Goal: Information Seeking & Learning: Learn about a topic

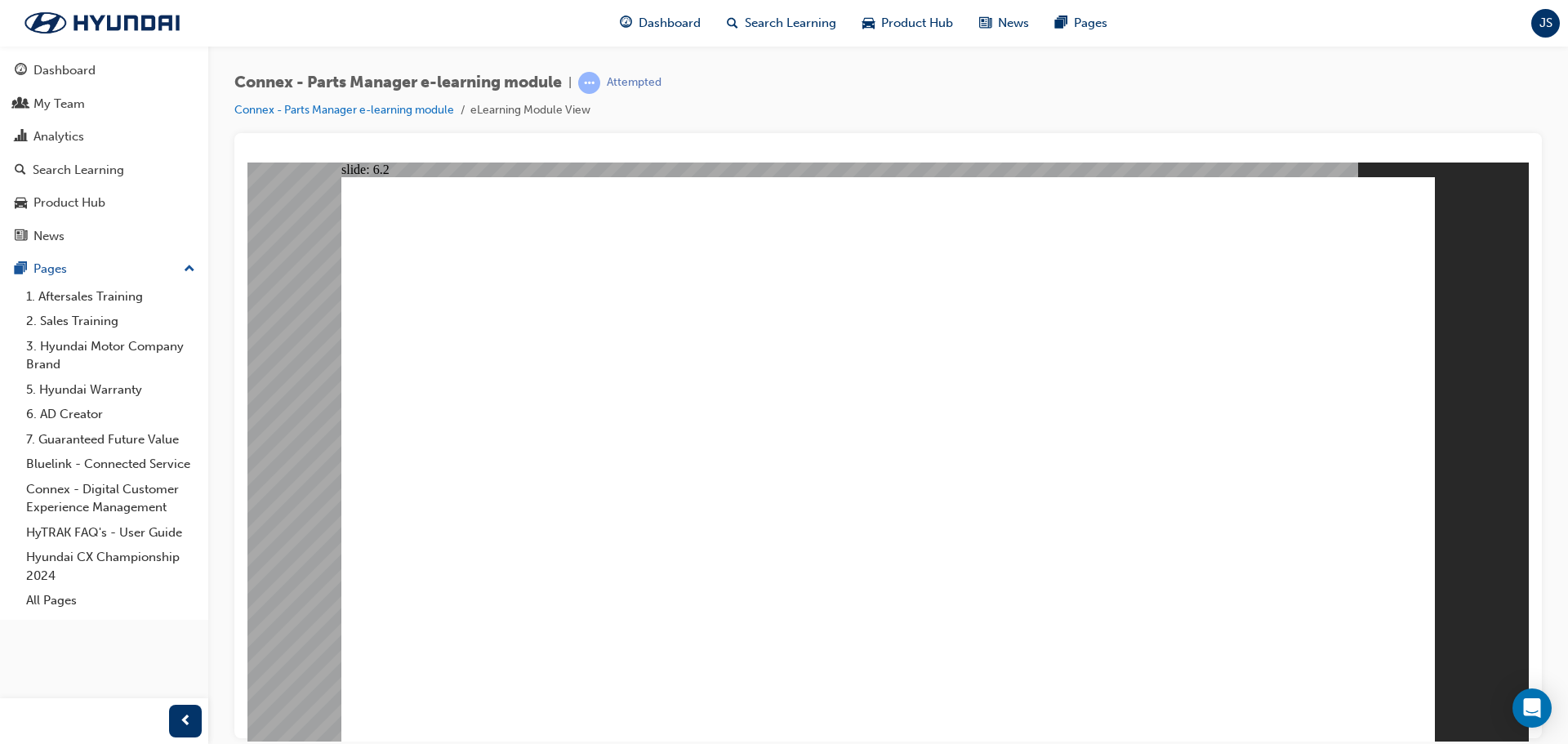
click at [248, 162] on image at bounding box center [248, 162] width 0 height 0
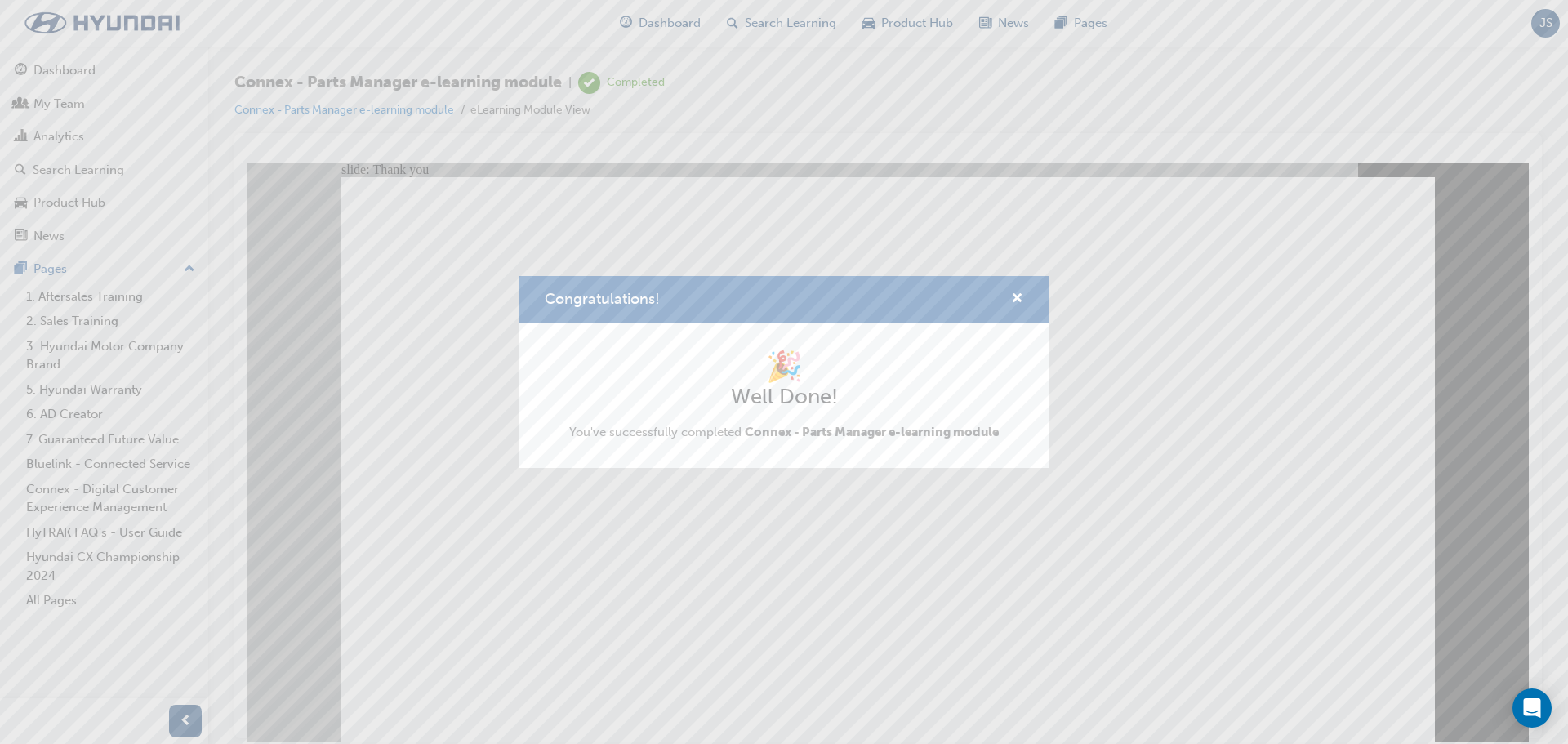
click at [905, 641] on div "Congratulations! 🎉 Well Done! You've successfully completed Connex - Parts Mana…" at bounding box center [784, 372] width 1568 height 744
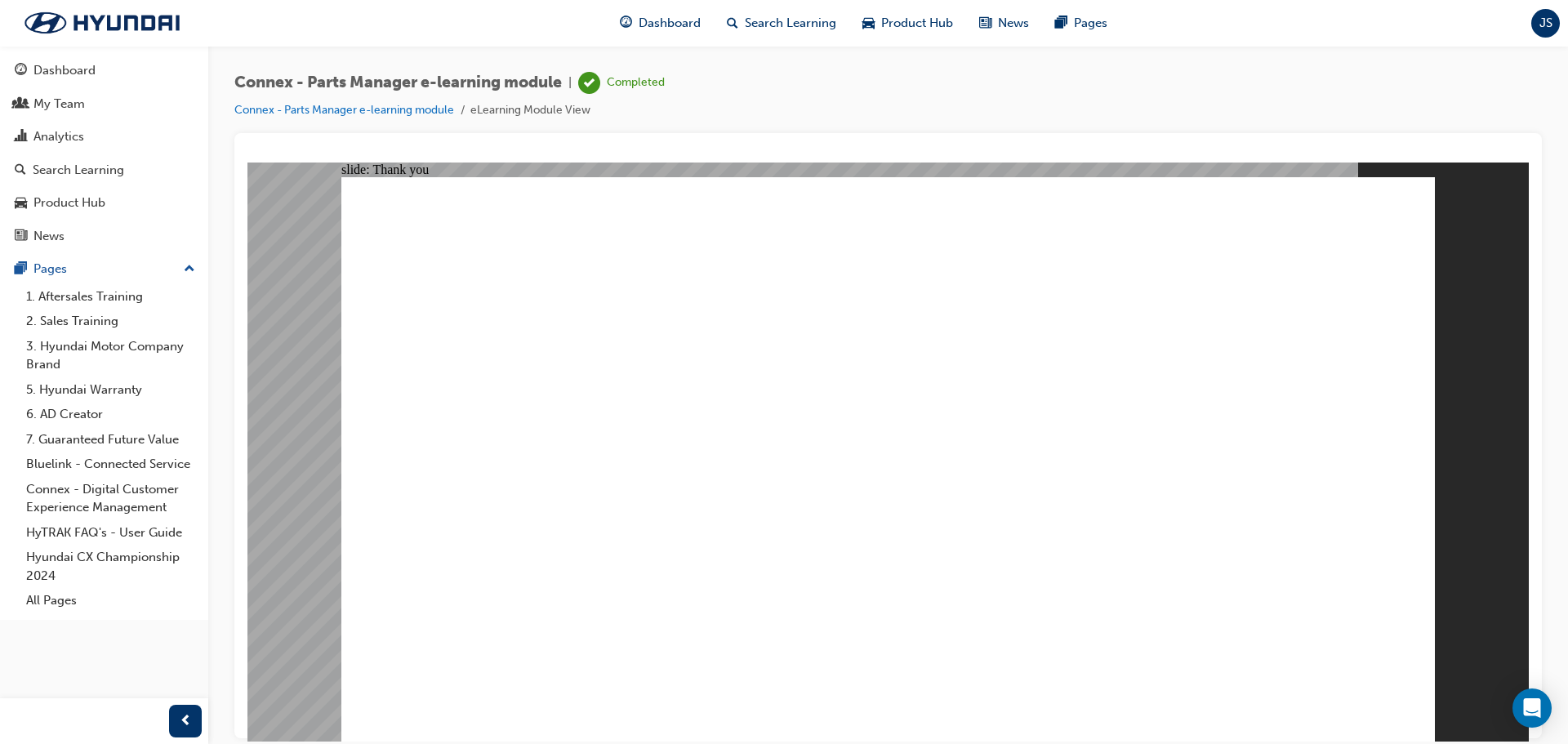
click at [74, 321] on link "2. Sales Training" at bounding box center [111, 321] width 182 height 25
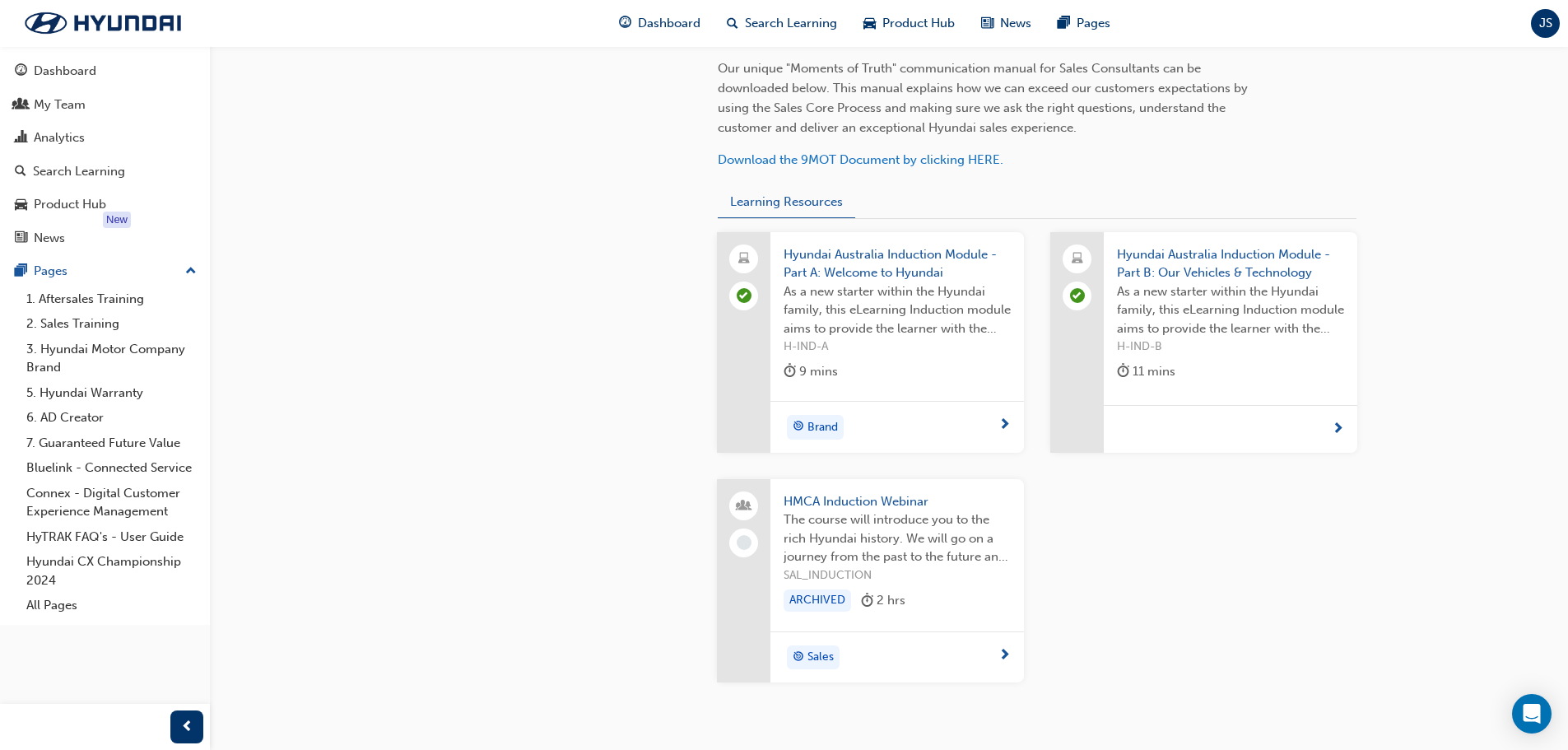
scroll to position [549, 0]
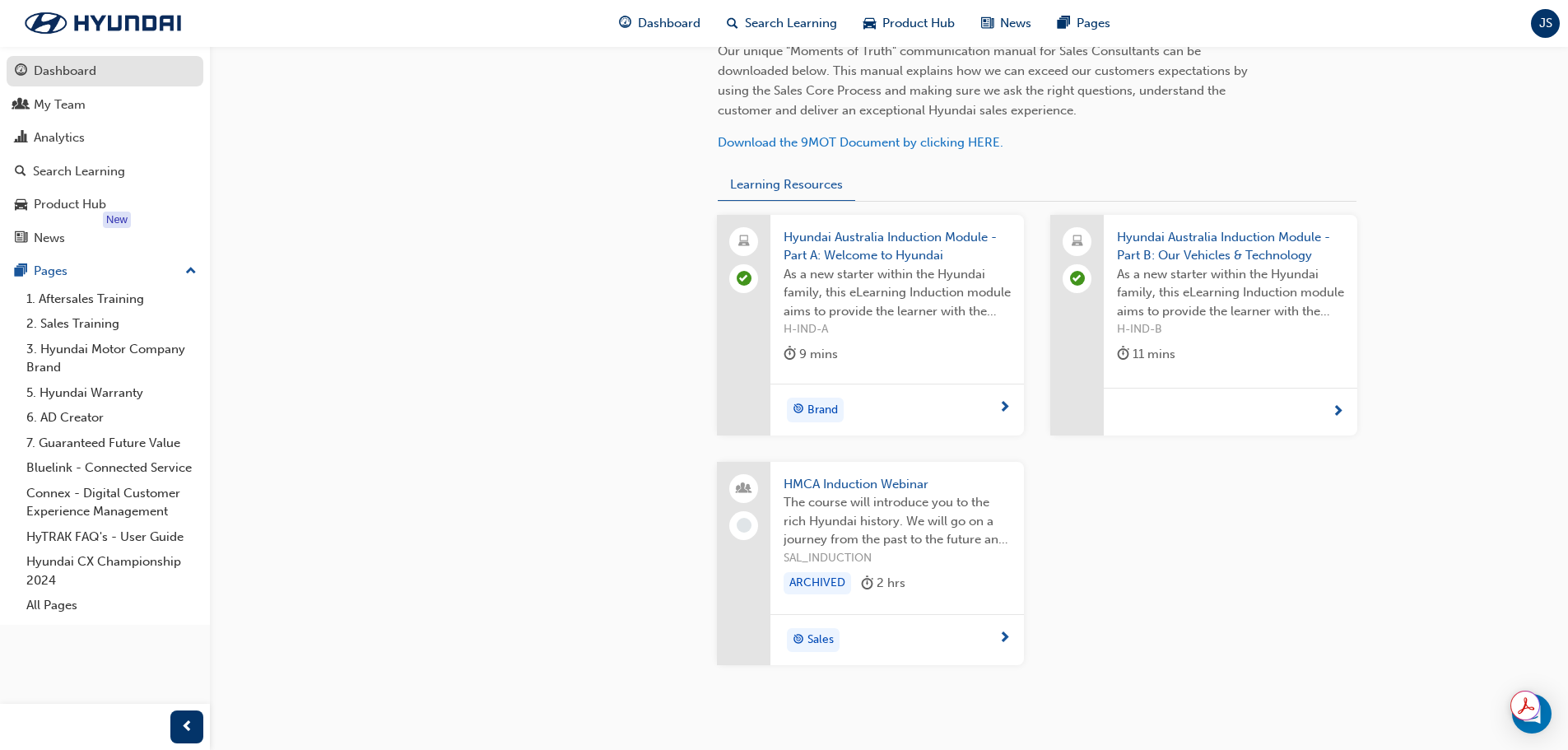
click at [74, 83] on link "Dashboard" at bounding box center [105, 71] width 196 height 30
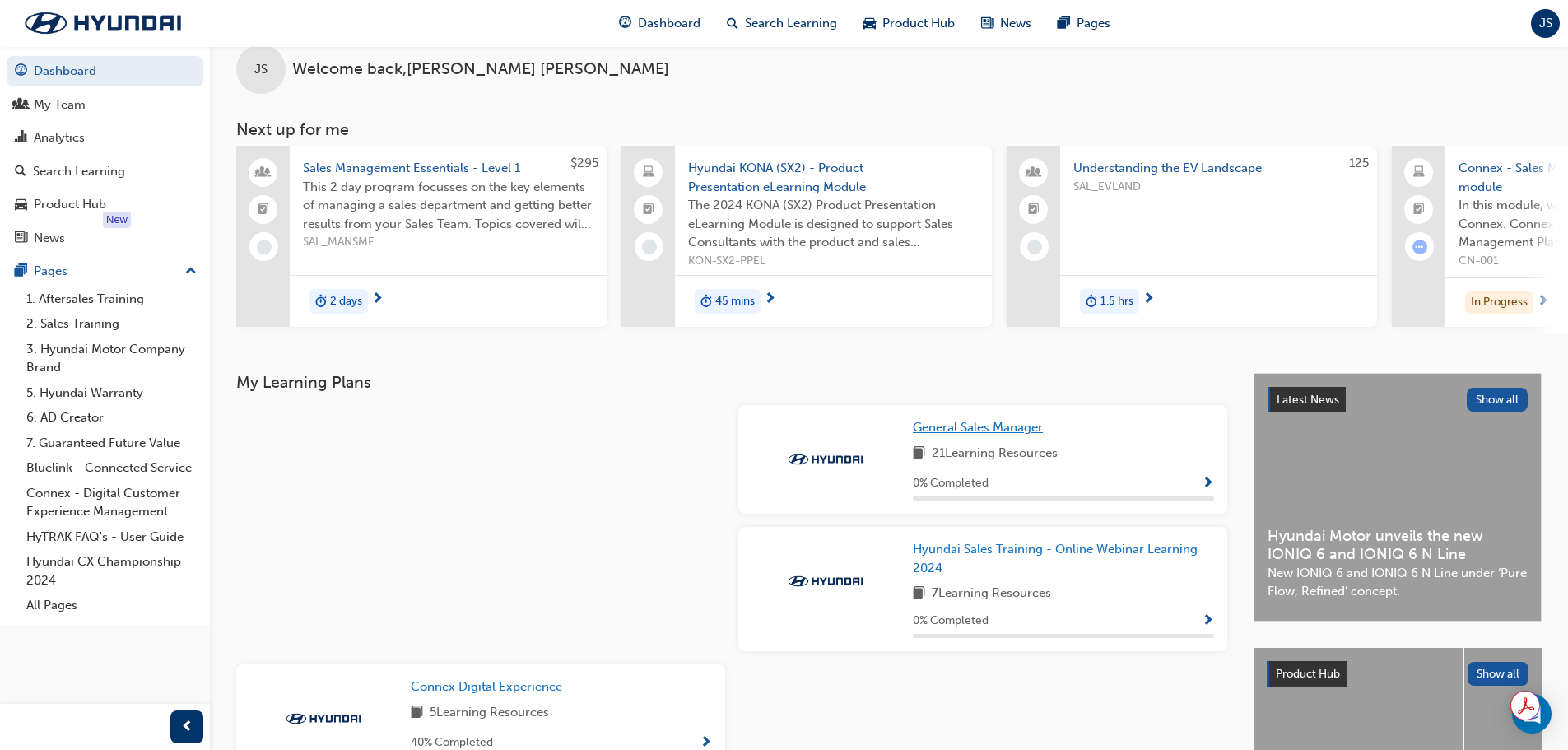
scroll to position [55, 0]
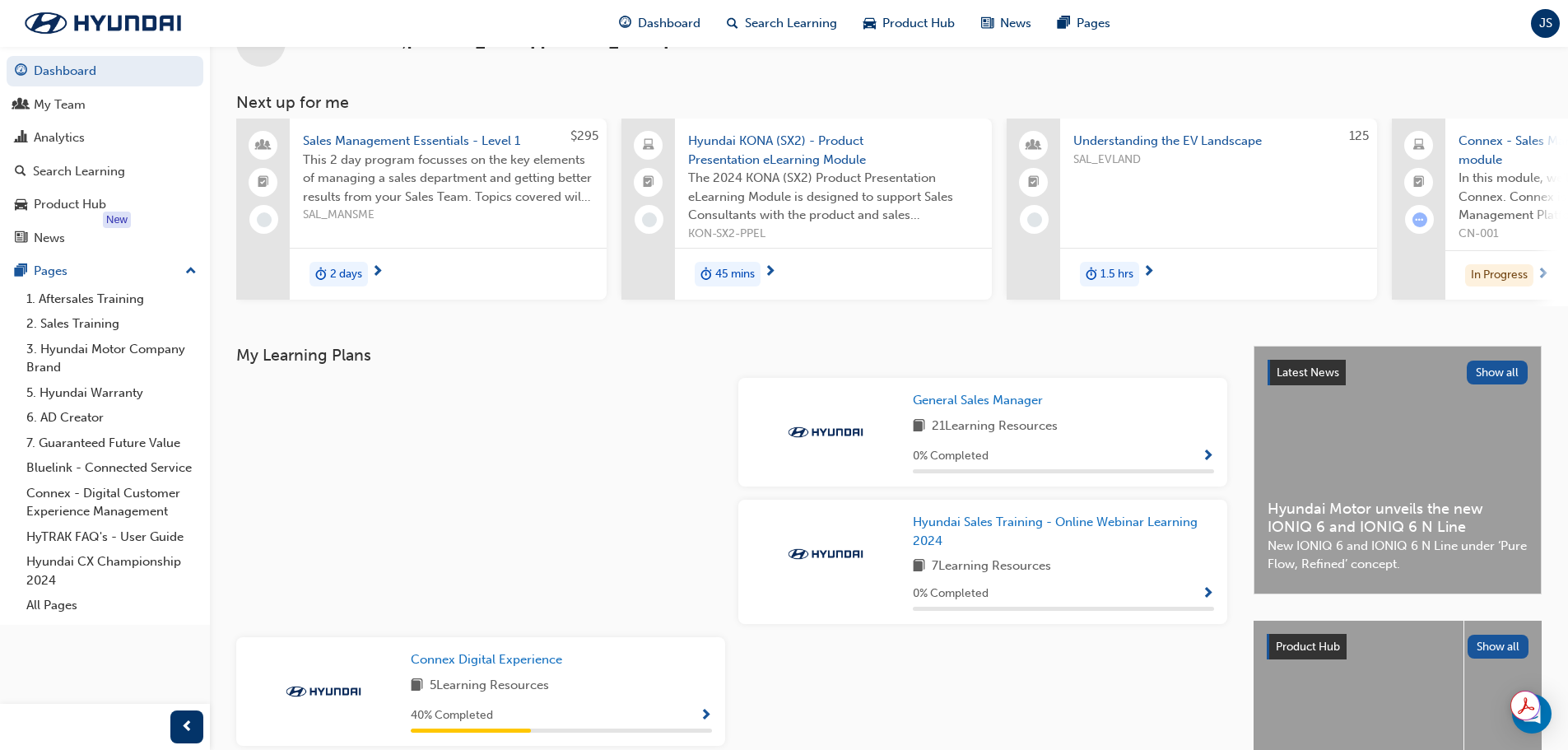
click at [1202, 463] on span "Show Progress" at bounding box center [1207, 457] width 12 height 15
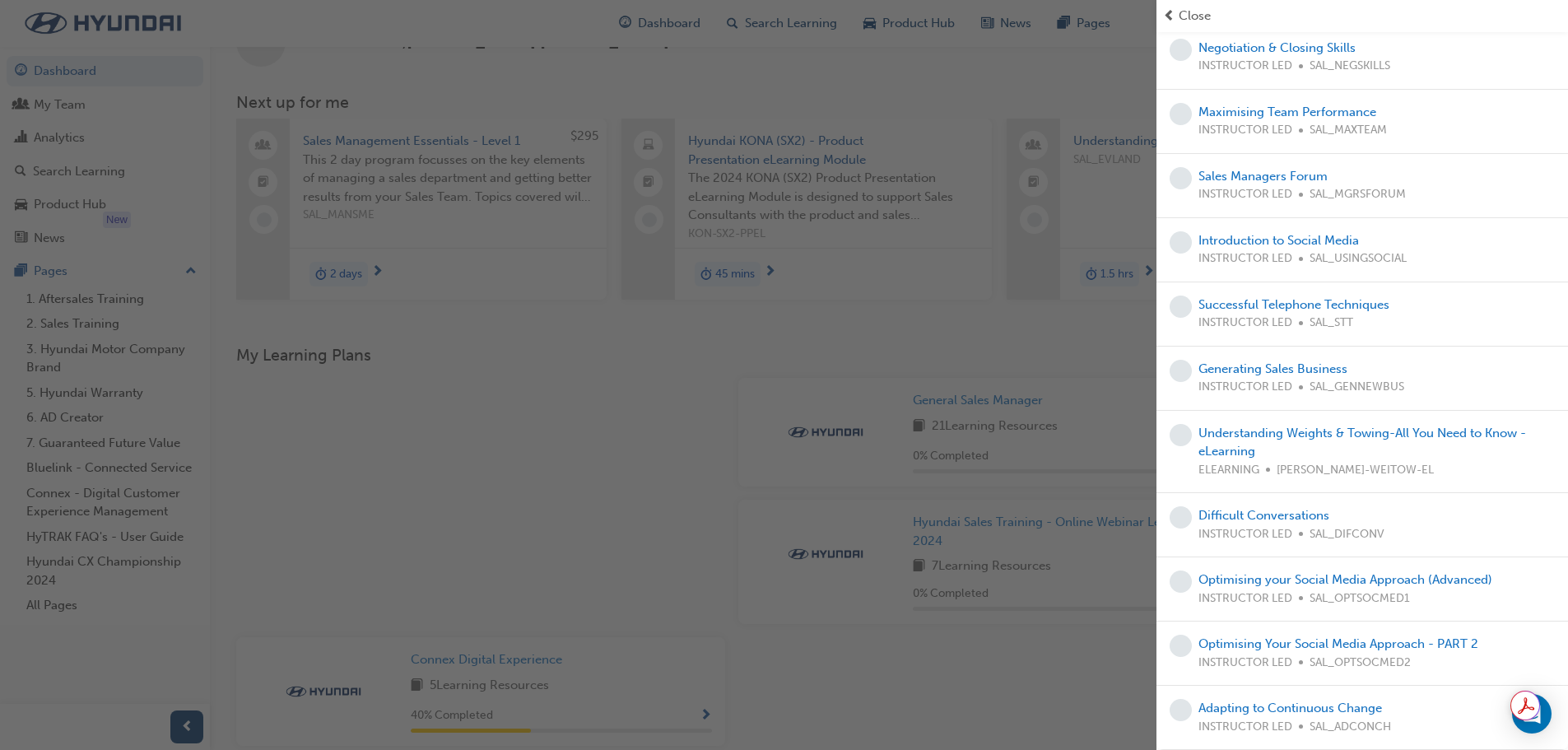
scroll to position [1053, 0]
click at [809, 462] on div "button" at bounding box center [578, 375] width 1157 height 750
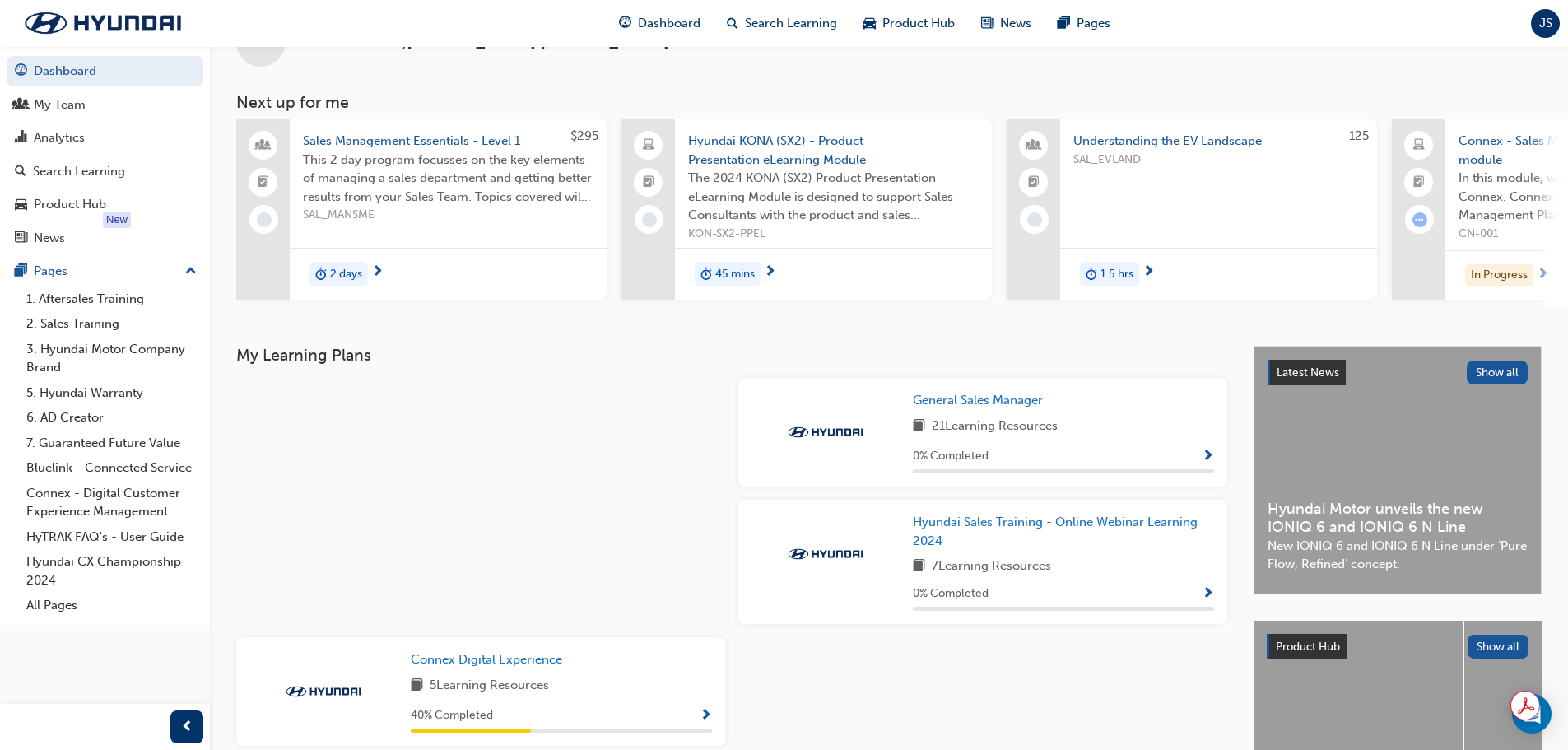
click at [1211, 602] on span "Show Progress" at bounding box center [1207, 595] width 12 height 15
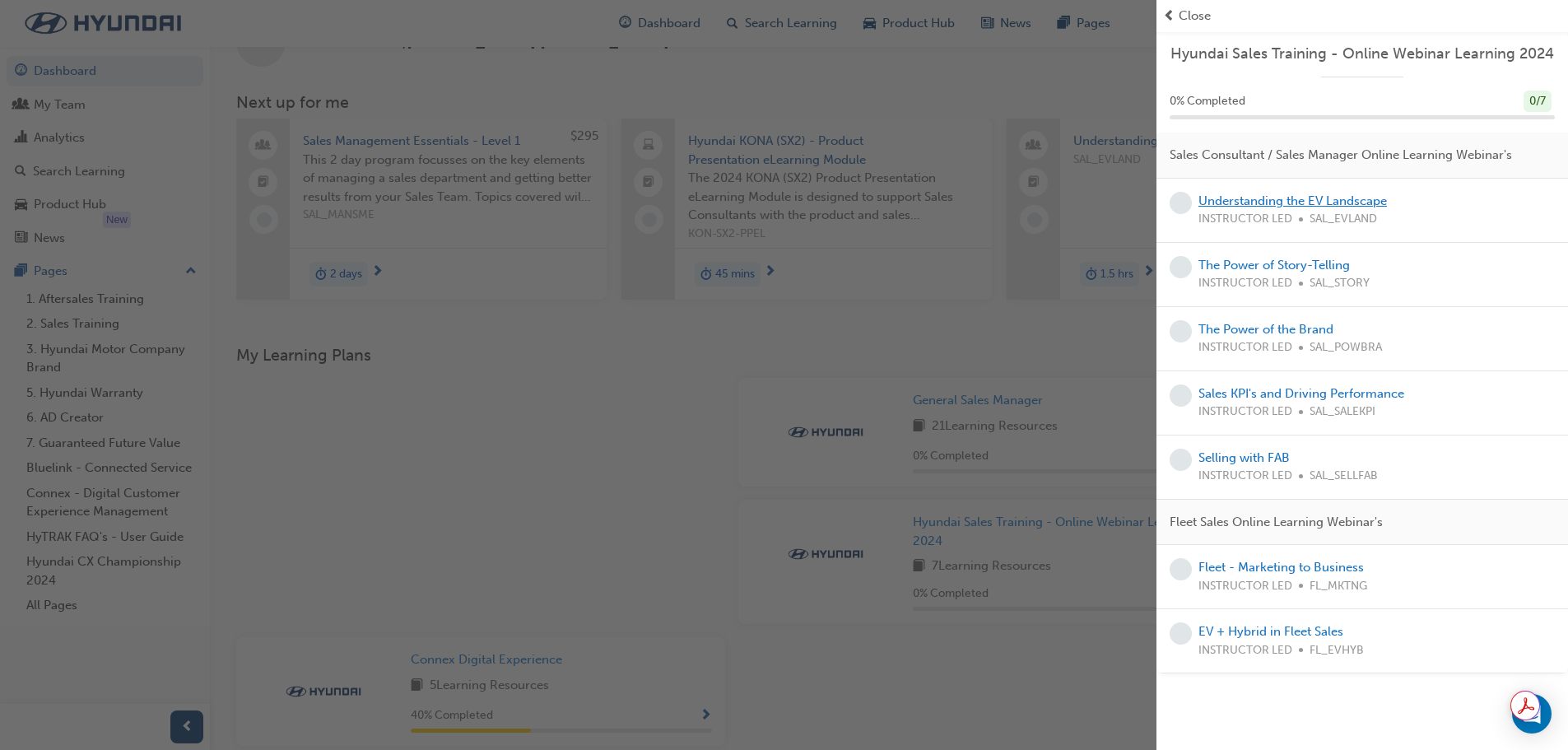
click at [1252, 196] on link "Understanding the EV Landscape" at bounding box center [1292, 201] width 188 height 15
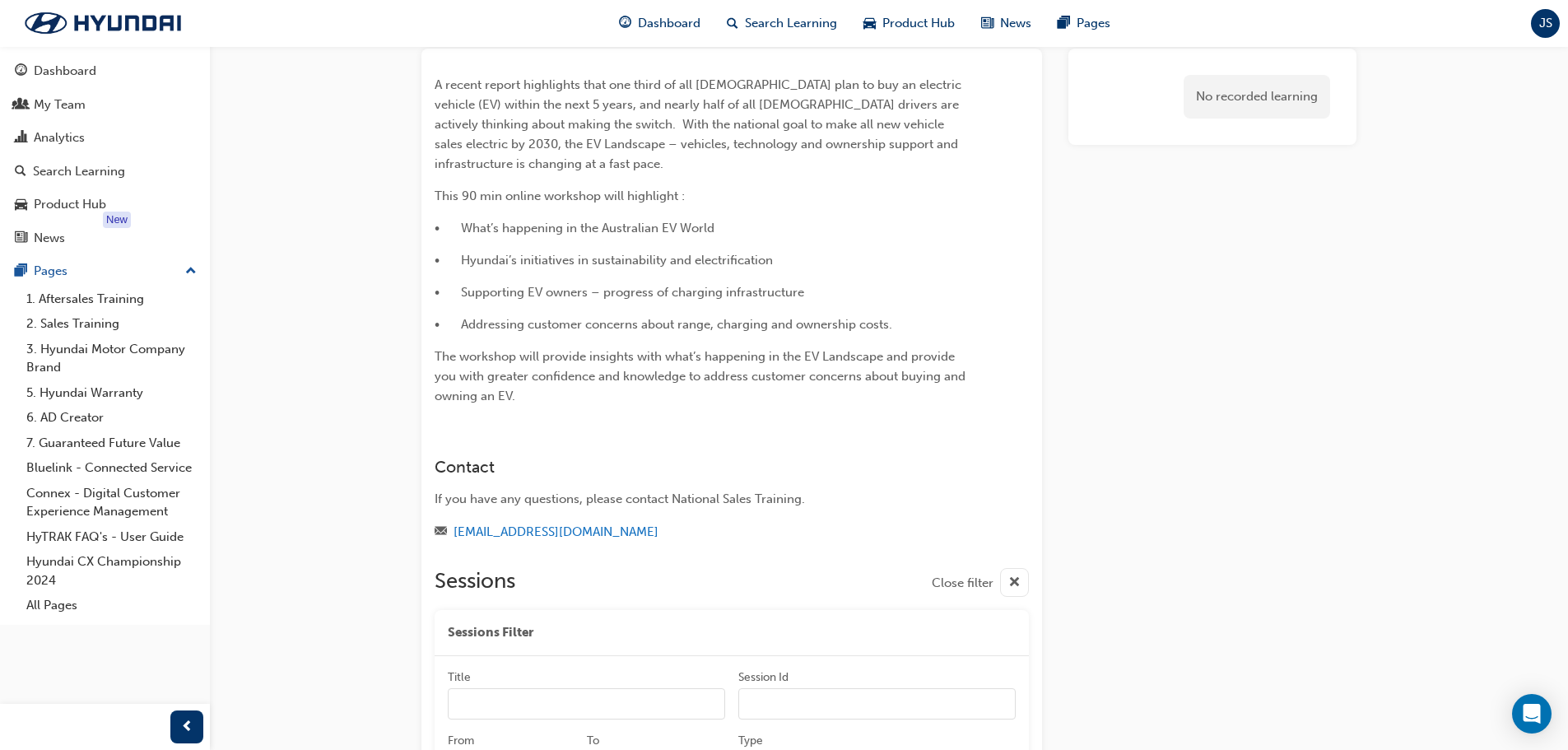
scroll to position [78, 0]
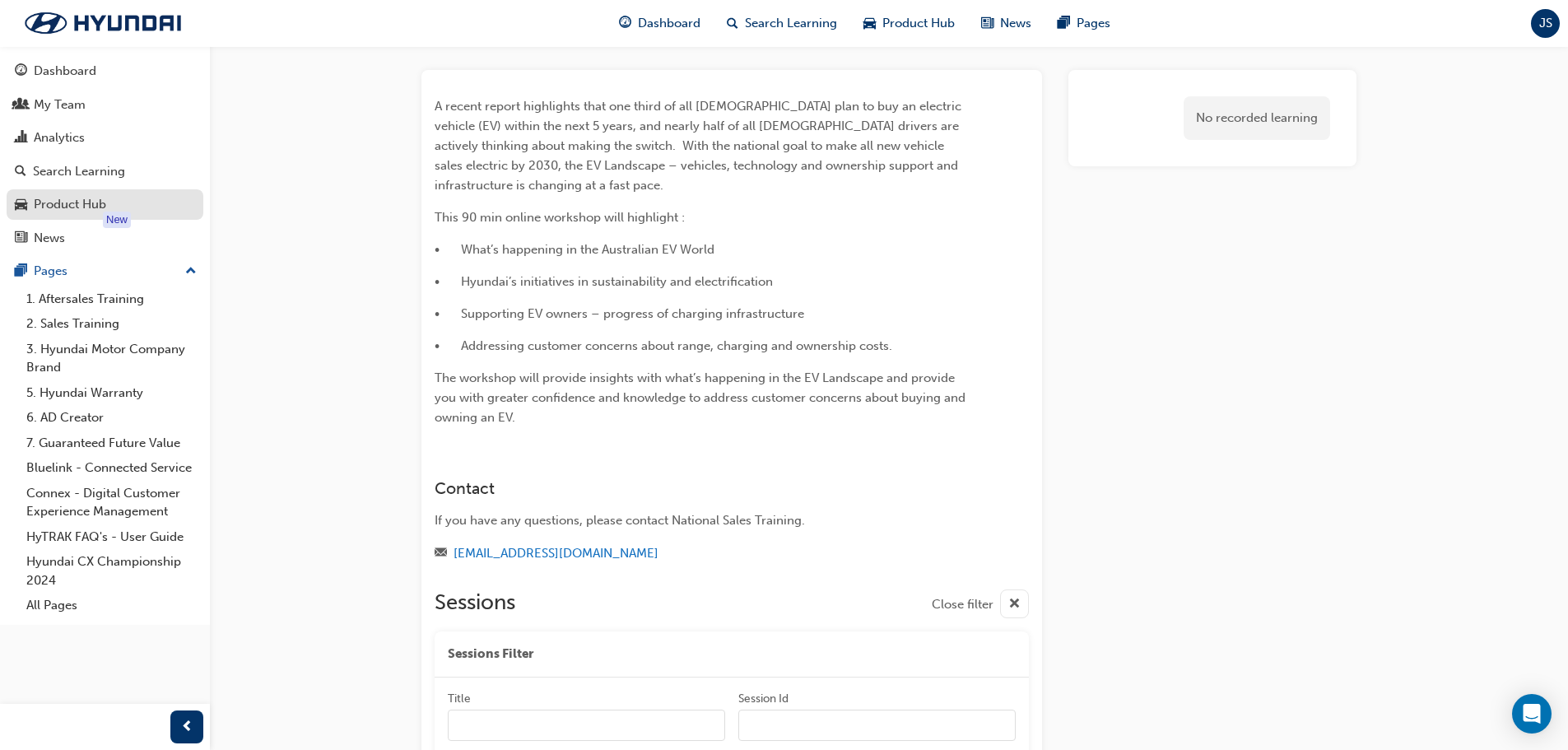
click at [78, 208] on div "Product Hub" at bounding box center [70, 205] width 72 height 19
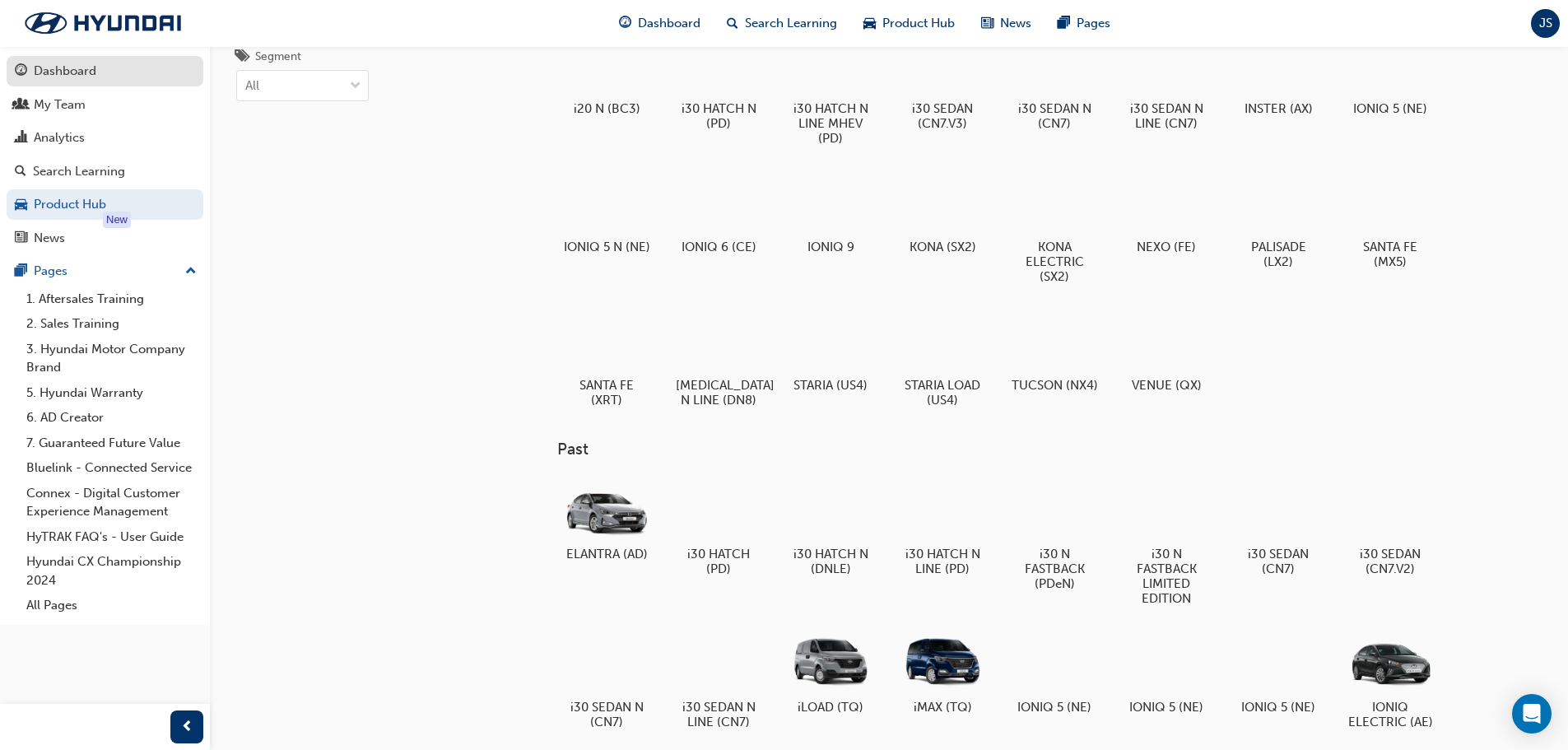
click at [88, 76] on div "Dashboard" at bounding box center [65, 71] width 62 height 19
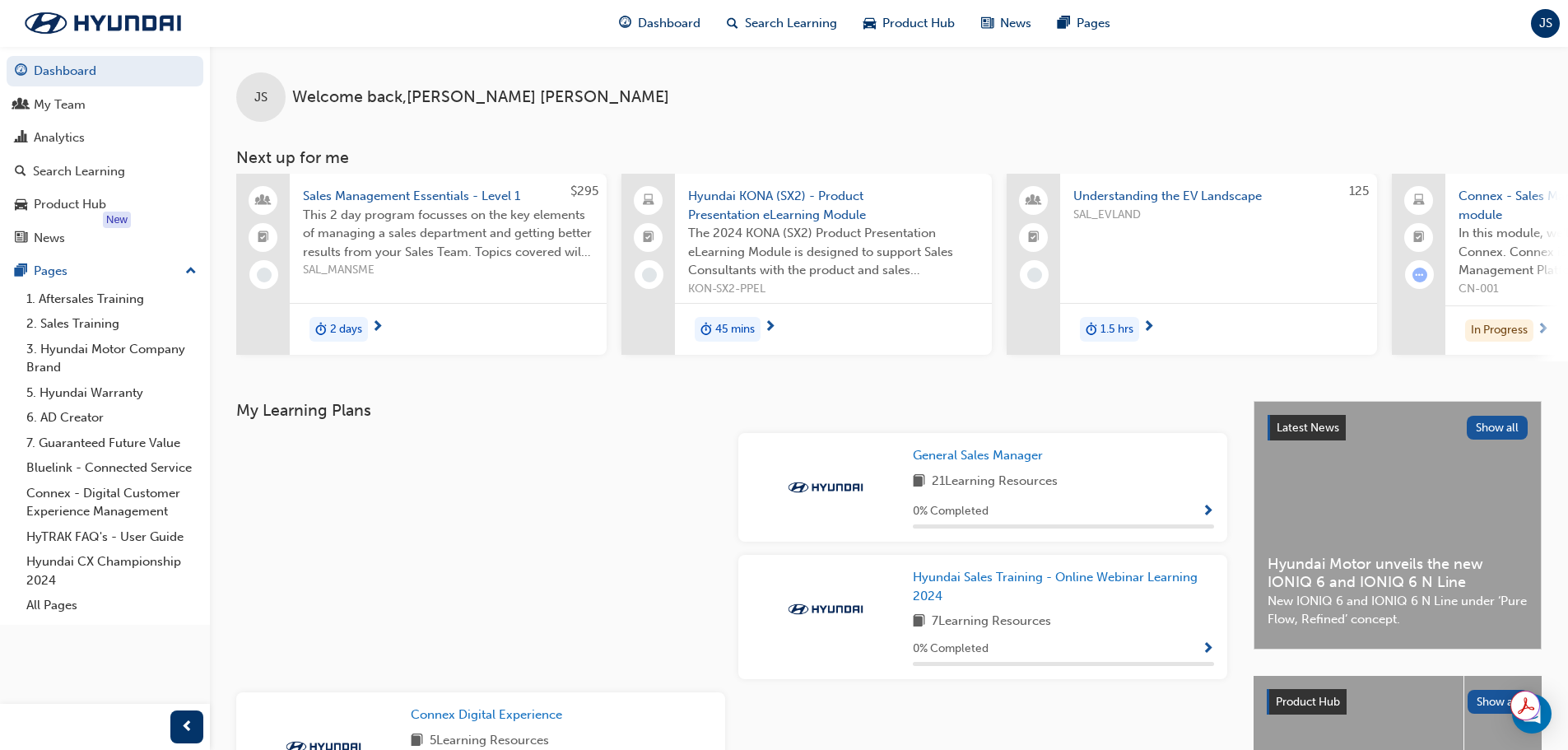
click at [747, 328] on span "45 mins" at bounding box center [735, 330] width 39 height 19
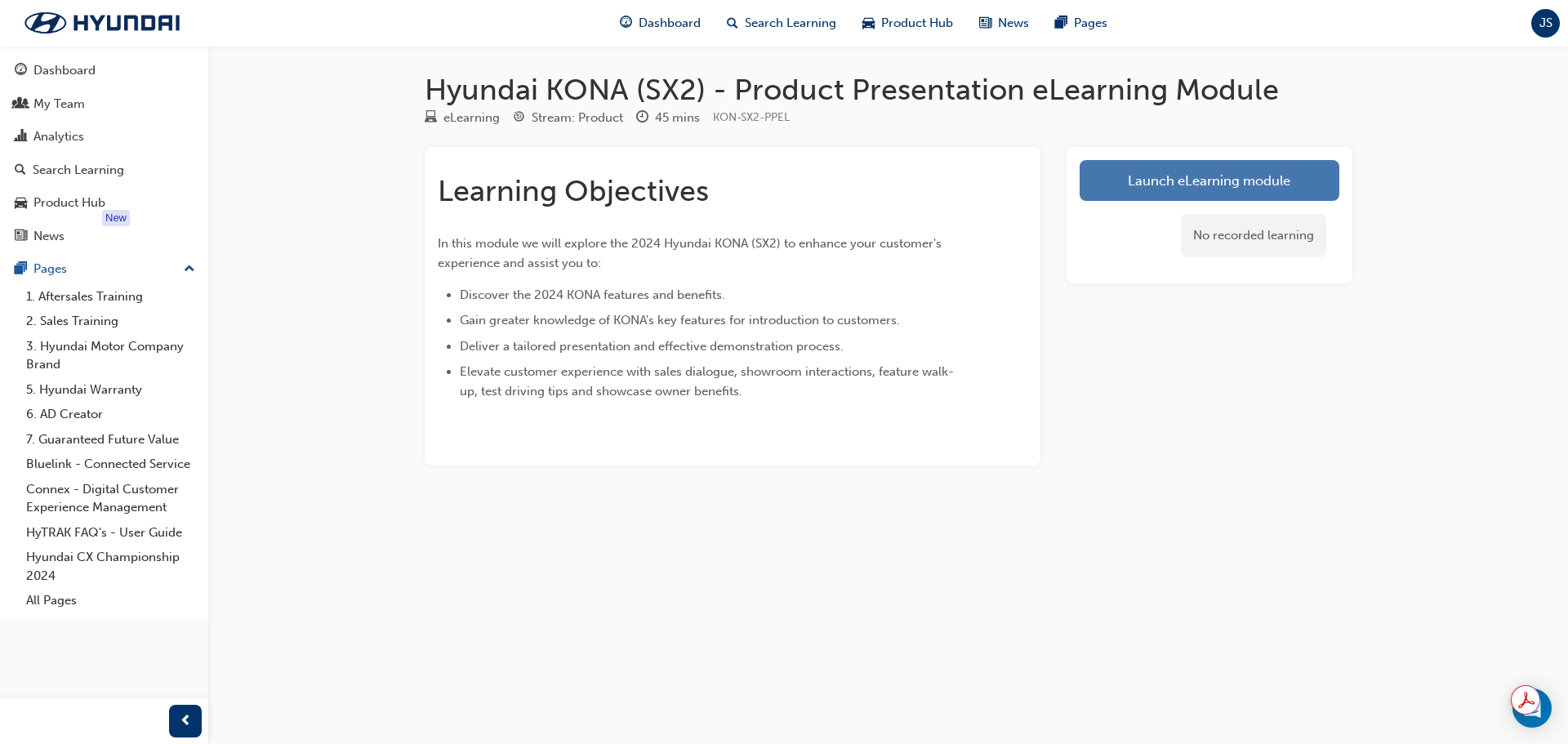
click at [1201, 190] on link "Launch eLearning module" at bounding box center [1209, 180] width 259 height 41
